Goal: Communication & Community: Answer question/provide support

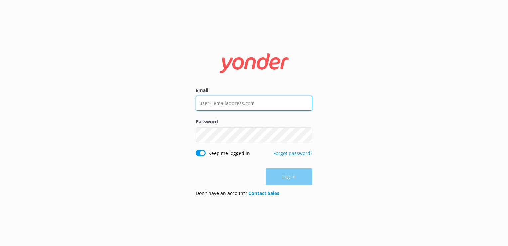
type input "[EMAIL_ADDRESS][DOMAIN_NAME]"
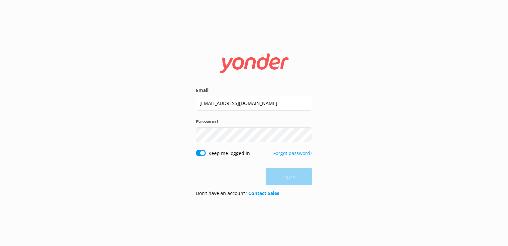
click at [289, 175] on div "Log in" at bounding box center [254, 176] width 116 height 17
click at [282, 178] on button "Log in" at bounding box center [289, 176] width 47 height 17
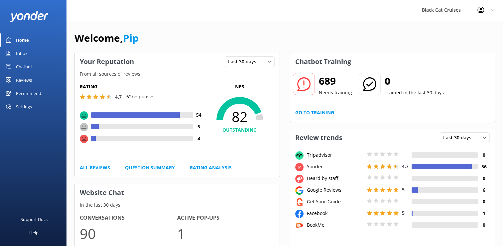
click at [22, 54] on div "Inbox" at bounding box center [22, 53] width 12 height 13
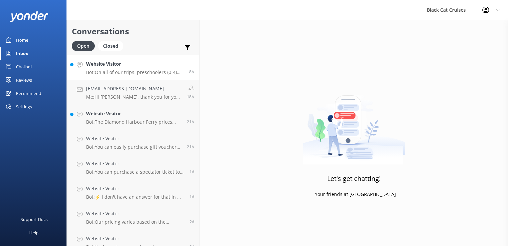
click at [106, 74] on p "Bot: On all of our trips, preschoolers (0-4) are free." at bounding box center [135, 72] width 98 height 6
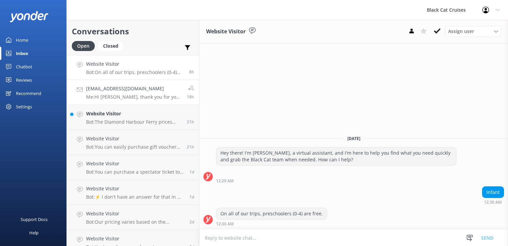
click at [116, 91] on h4 "[EMAIL_ADDRESS][DOMAIN_NAME]" at bounding box center [134, 88] width 96 height 7
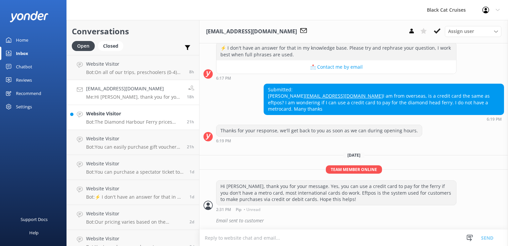
scroll to position [85, 0]
click at [101, 110] on h4 "Website Visitor" at bounding box center [134, 113] width 96 height 7
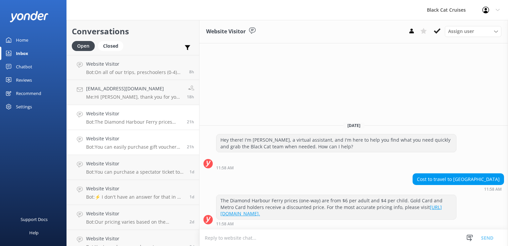
click at [106, 144] on p "Bot: You can easily purchase gift vouchers for all of our products online at th…" at bounding box center [134, 147] width 96 height 6
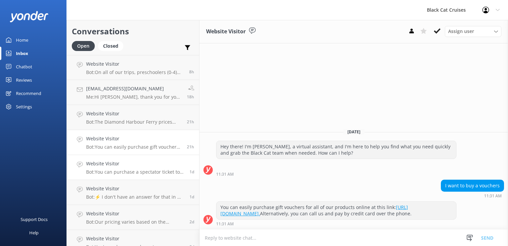
click at [116, 174] on p "Bot: You can purchase a spectator ticket to join the swim boat and watch your f…" at bounding box center [135, 172] width 98 height 6
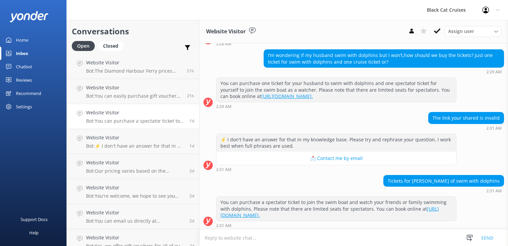
scroll to position [100, 0]
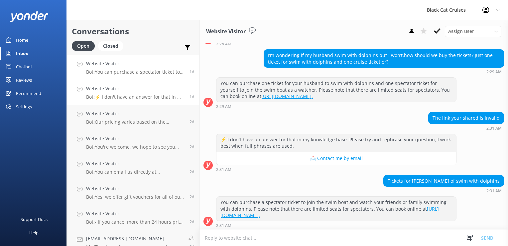
click at [114, 91] on h4 "Website Visitor" at bounding box center [135, 88] width 98 height 7
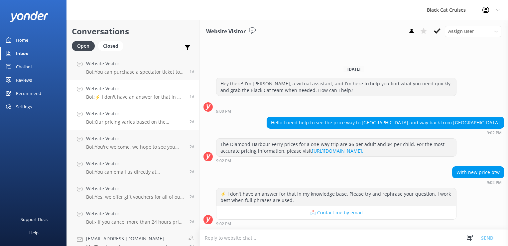
click at [120, 121] on p "Bot: Our pricing varies based on the experience, season, and fare type. Please …" at bounding box center [135, 122] width 98 height 6
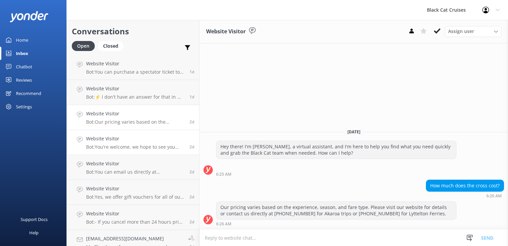
click at [116, 147] on p "Bot: You're welcome, we hope to see you soon." at bounding box center [135, 147] width 98 height 6
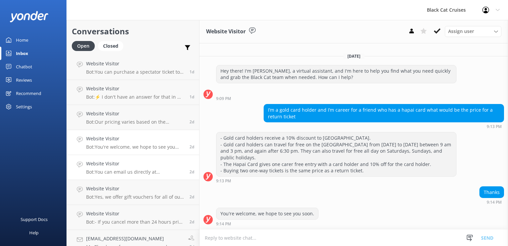
click at [114, 171] on p "Bot: You can email us directly at [EMAIL_ADDRESS][DOMAIN_NAME]." at bounding box center [135, 172] width 98 height 6
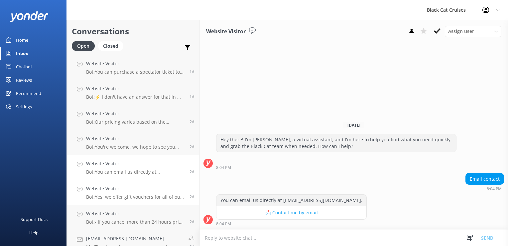
click at [115, 190] on h4 "Website Visitor" at bounding box center [135, 188] width 98 height 7
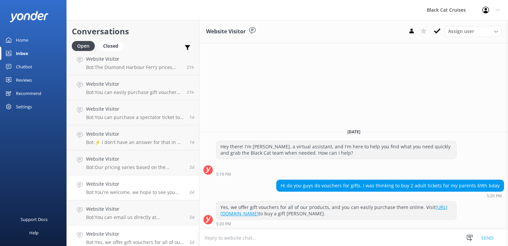
scroll to position [108, 0]
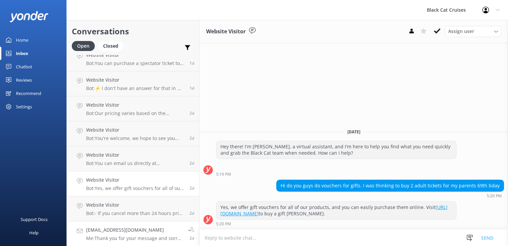
click at [156, 235] on div "[EMAIL_ADDRESS][DOMAIN_NAME] Me: Thank you for your message and sorry we don't …" at bounding box center [134, 233] width 97 height 15
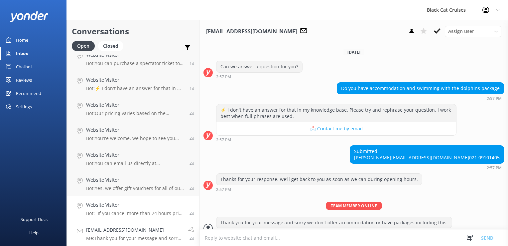
scroll to position [35, 0]
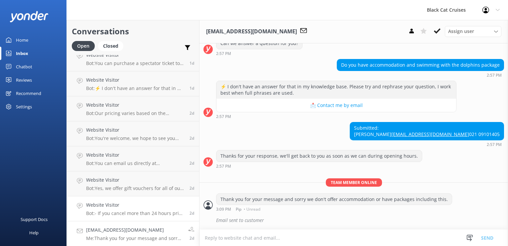
click at [129, 210] on p "Bot: - If you cancel more than 24 hours prior to your trip, a full refund is pr…" at bounding box center [135, 213] width 98 height 6
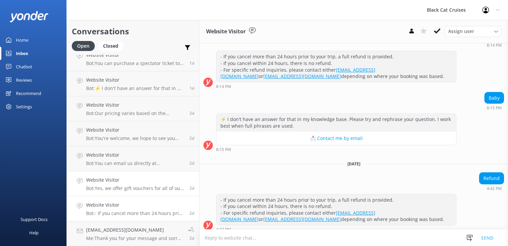
scroll to position [75, 0]
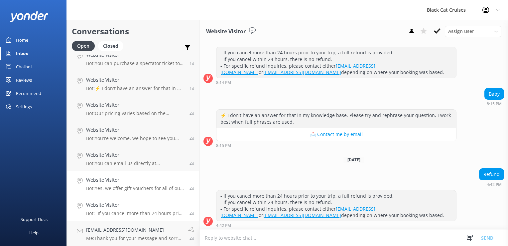
click at [109, 182] on h4 "Website Visitor" at bounding box center [135, 179] width 98 height 7
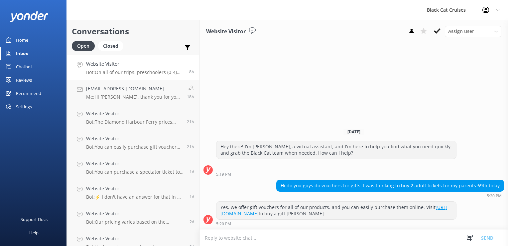
click at [116, 74] on p "Bot: On all of our trips, preschoolers (0-4) are free." at bounding box center [135, 72] width 98 height 6
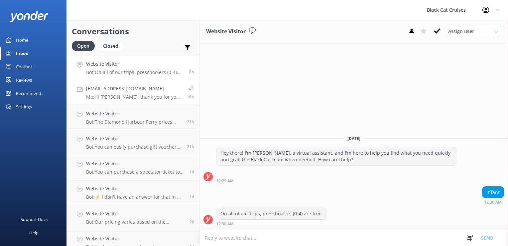
click at [110, 97] on p "Me: Hi [PERSON_NAME], thank you for your message. Yes, you can use a credit car…" at bounding box center [134, 97] width 96 height 6
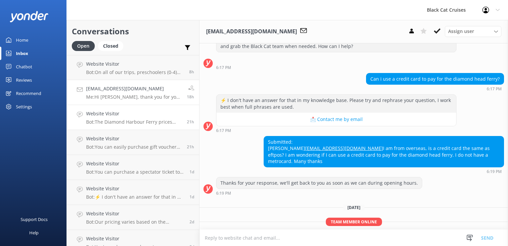
scroll to position [85, 0]
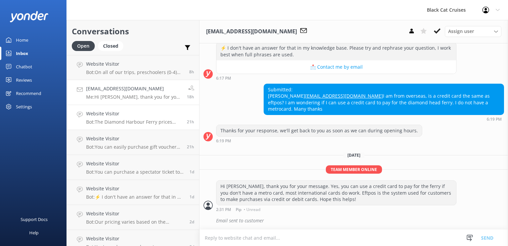
click at [106, 123] on p "Bot: The Diamond Harbour Ferry prices (one-way) are from $6 per adult and $4 pe…" at bounding box center [134, 122] width 96 height 6
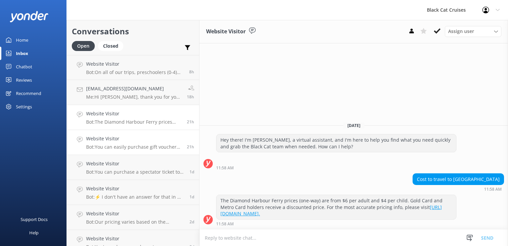
click at [108, 147] on p "Bot: You can easily purchase gift vouchers for all of our products online at th…" at bounding box center [134, 147] width 96 height 6
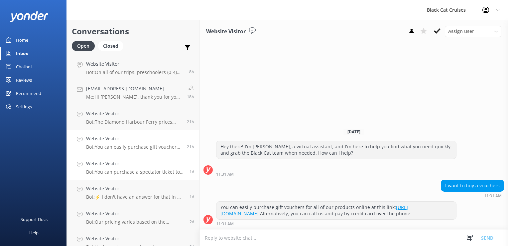
click at [105, 170] on p "Bot: You can purchase a spectator ticket to join the swim boat and watch your f…" at bounding box center [135, 172] width 98 height 6
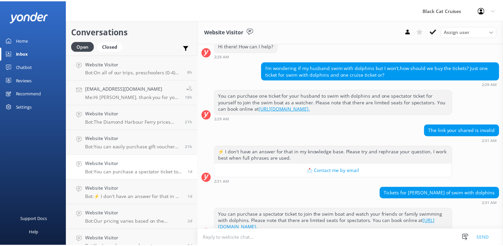
scroll to position [93, 0]
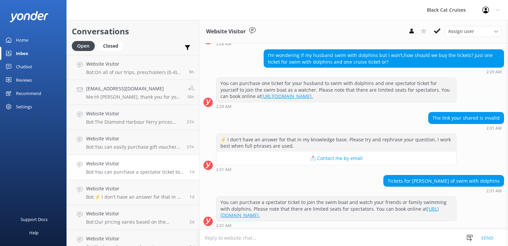
click at [21, 41] on div "Home" at bounding box center [22, 39] width 12 height 13
